Goal: Find contact information: Find contact information

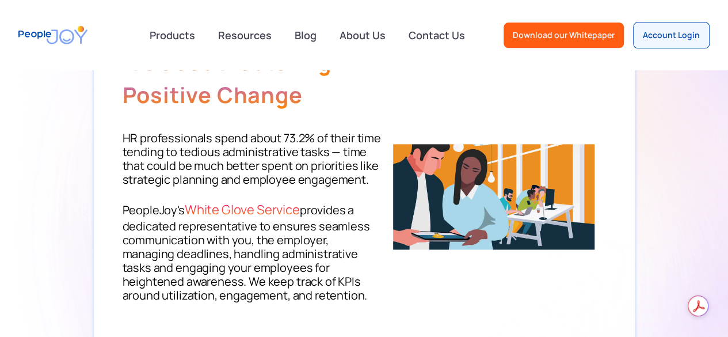
scroll to position [2935, 0]
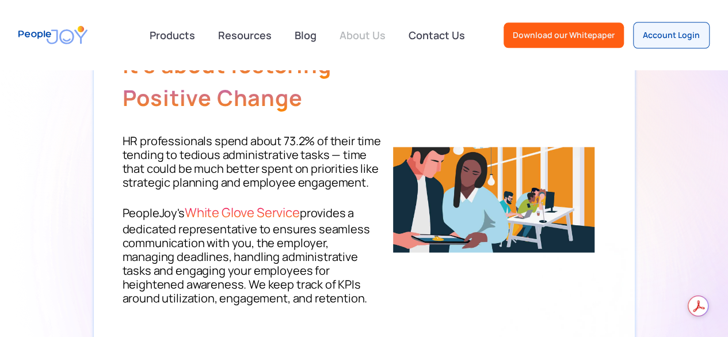
click at [369, 39] on link "About Us" at bounding box center [363, 34] width 60 height 25
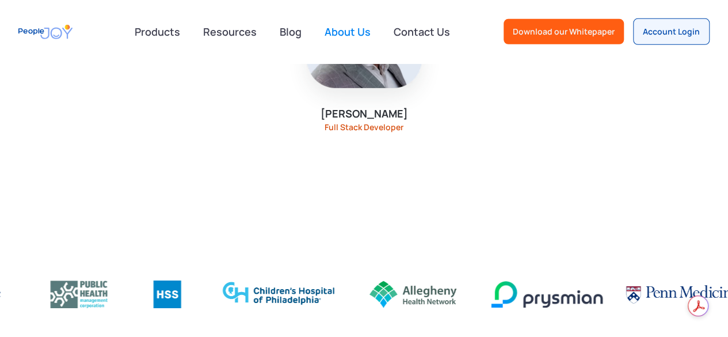
scroll to position [1669, 0]
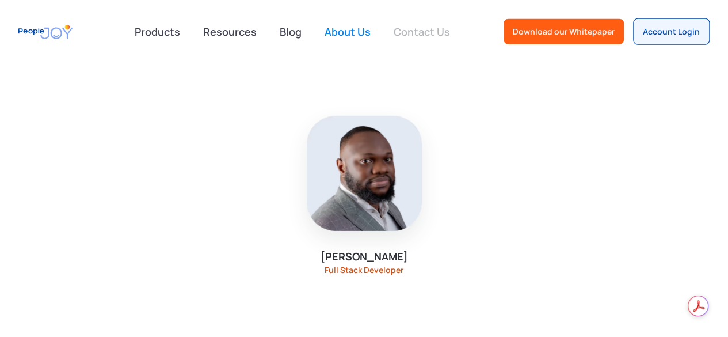
click at [426, 29] on link "Contact Us" at bounding box center [422, 31] width 70 height 25
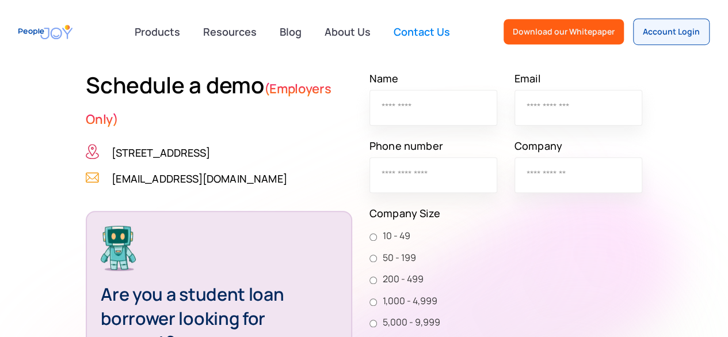
scroll to position [345, 0]
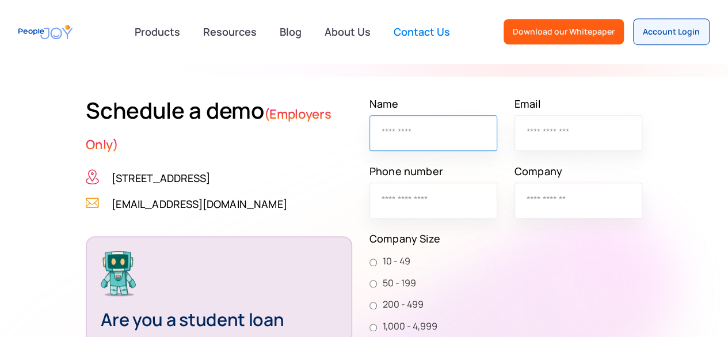
drag, startPoint x: 398, startPoint y: 126, endPoint x: 406, endPoint y: 126, distance: 8.1
click at [398, 126] on input "Name" at bounding box center [433, 133] width 128 height 36
click at [321, 101] on h2 "Schedule a demo (Employers Only)" at bounding box center [219, 125] width 266 height 60
